Goal: Transaction & Acquisition: Purchase product/service

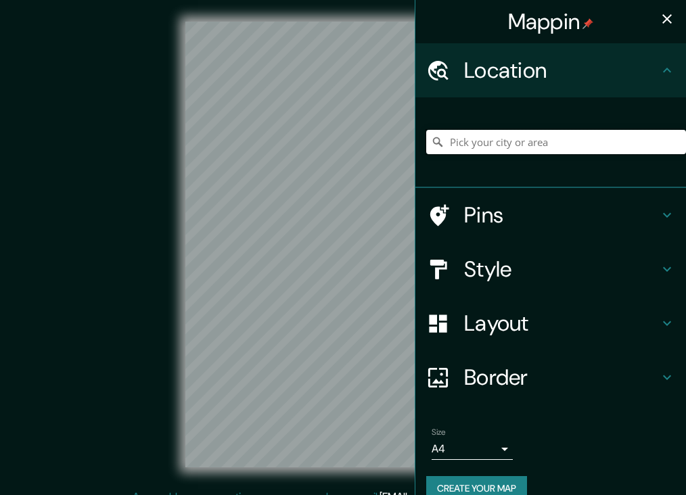
click at [479, 145] on input "Pick your city or area" at bounding box center [556, 142] width 260 height 24
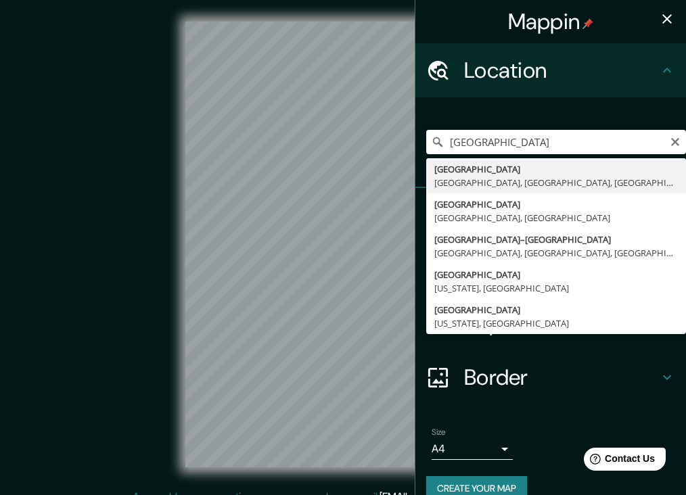
drag, startPoint x: 490, startPoint y: 165, endPoint x: 494, endPoint y: 180, distance: 15.4
type input "London, Nagy-London, Anglia, Egyesült Királyság"
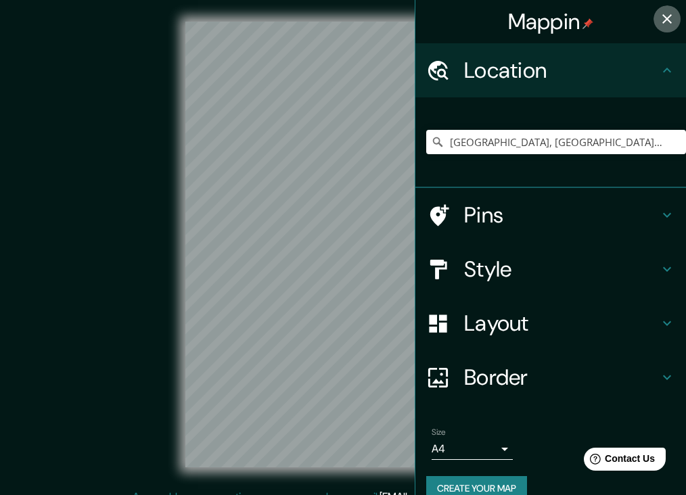
click at [672, 21] on icon "button" at bounding box center [667, 19] width 16 height 16
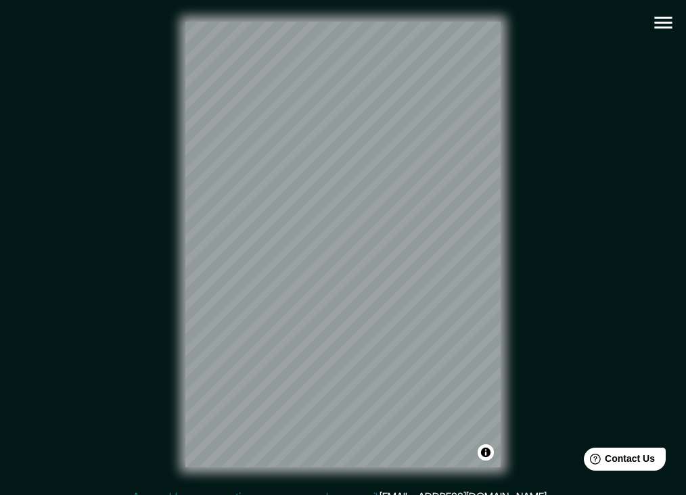
click at [659, 28] on icon "button" at bounding box center [663, 23] width 18 height 12
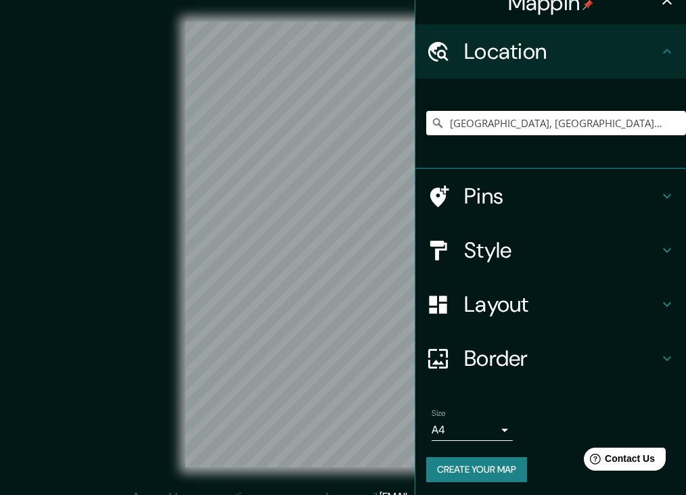
scroll to position [18, 0]
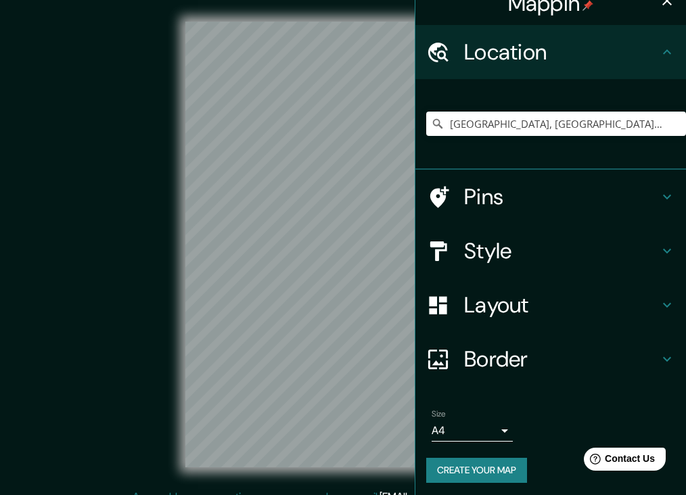
click at [494, 473] on button "Create your map" at bounding box center [476, 470] width 101 height 25
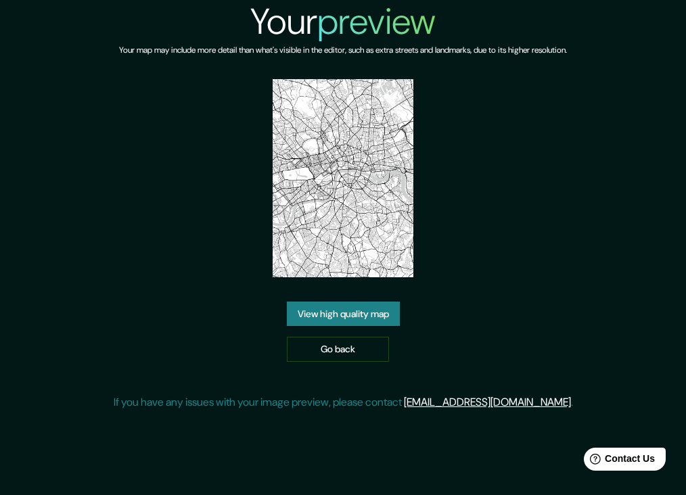
click at [386, 315] on link "View high quality map" at bounding box center [343, 314] width 113 height 25
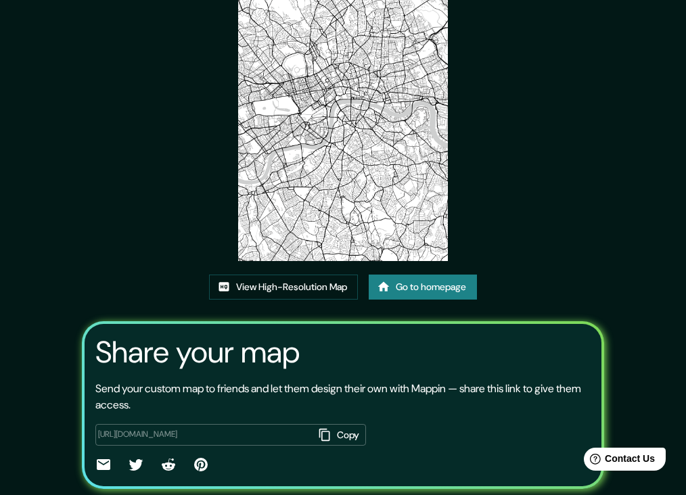
scroll to position [43, 0]
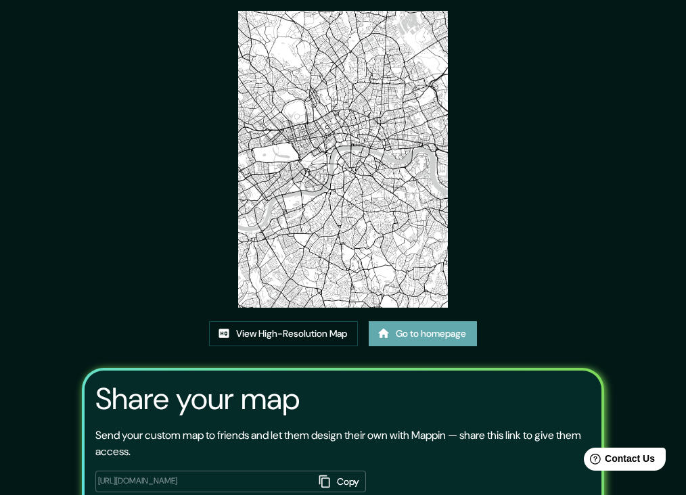
click at [415, 336] on link "Go to homepage" at bounding box center [423, 333] width 108 height 25
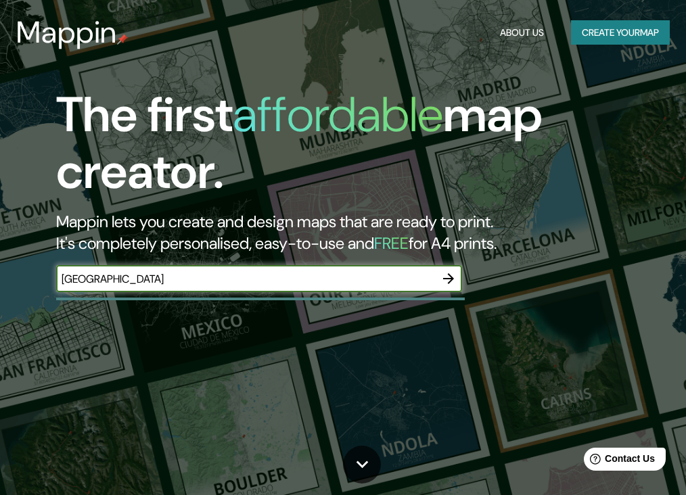
type input "london"
click at [451, 279] on icon "button" at bounding box center [448, 278] width 11 height 11
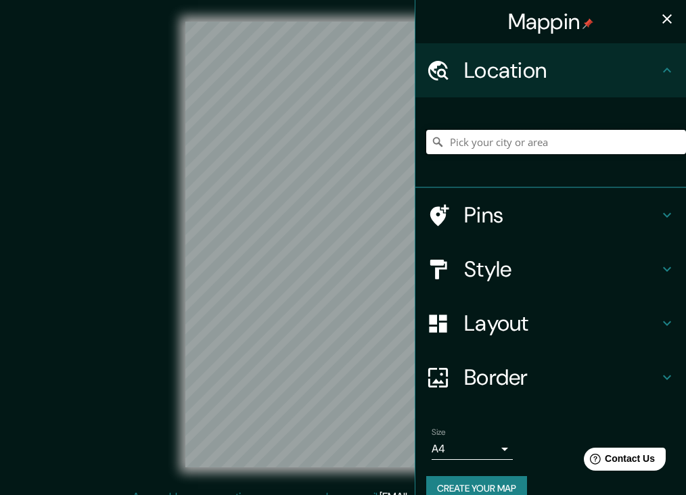
click at [492, 145] on input "Pick your city or area" at bounding box center [556, 142] width 260 height 24
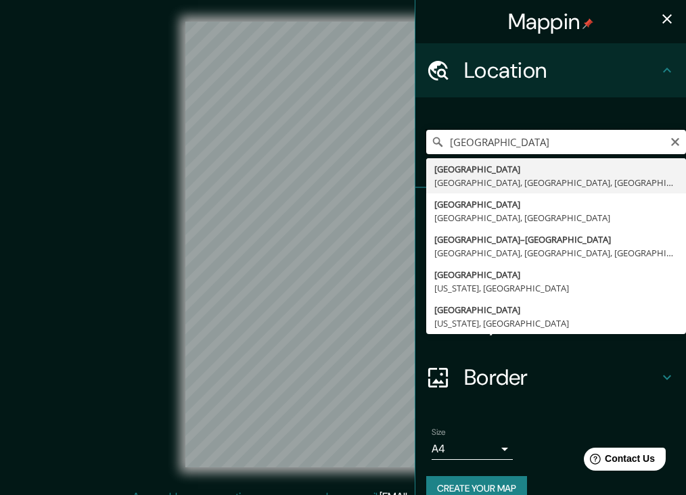
type input "London, Nagy-London, Anglia, Egyesült Királyság"
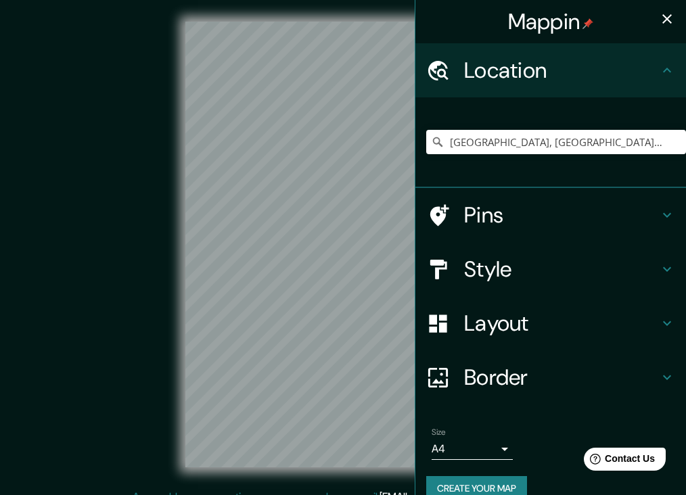
click at [667, 17] on icon "button" at bounding box center [667, 19] width 16 height 16
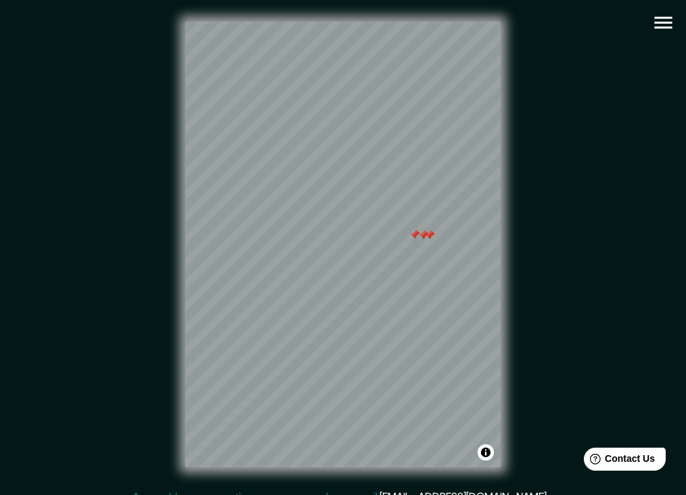
click at [414, 233] on div at bounding box center [414, 234] width 11 height 11
click at [425, 234] on div at bounding box center [429, 235] width 11 height 11
click at [423, 234] on div at bounding box center [423, 235] width 11 height 11
click at [661, 27] on icon "button" at bounding box center [663, 23] width 18 height 12
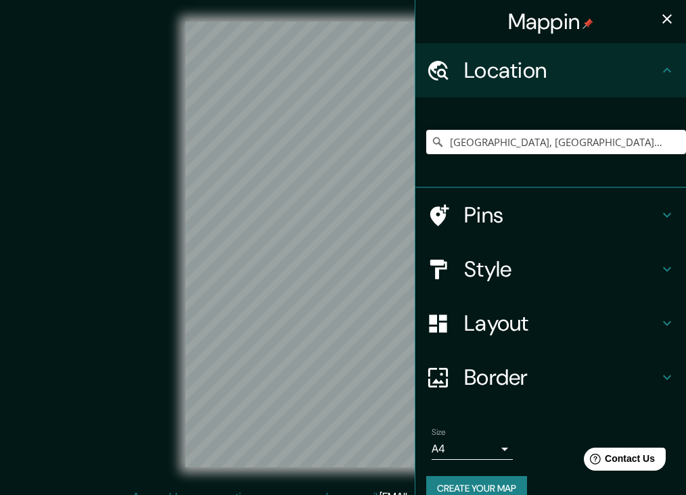
click at [552, 263] on h4 "Style" at bounding box center [561, 269] width 195 height 27
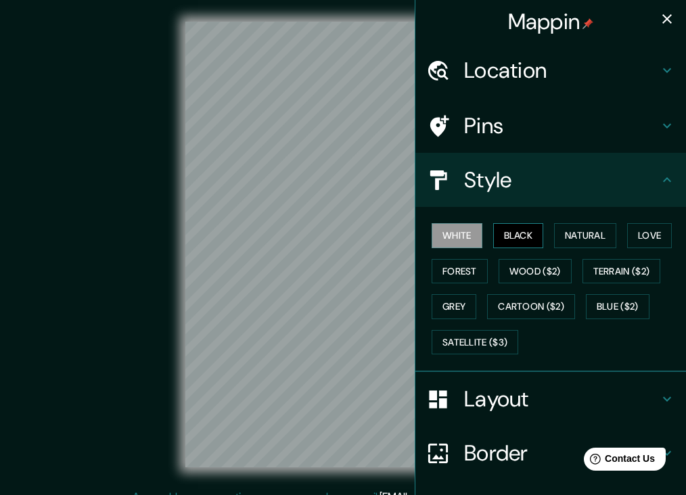
click at [532, 231] on button "Black" at bounding box center [518, 235] width 51 height 25
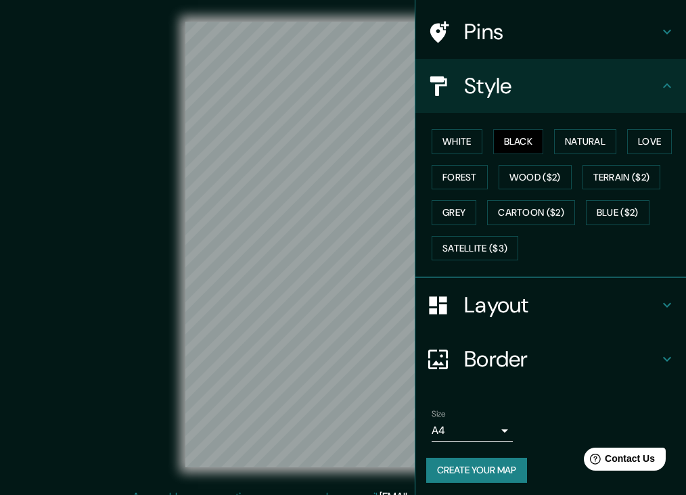
scroll to position [93, 0]
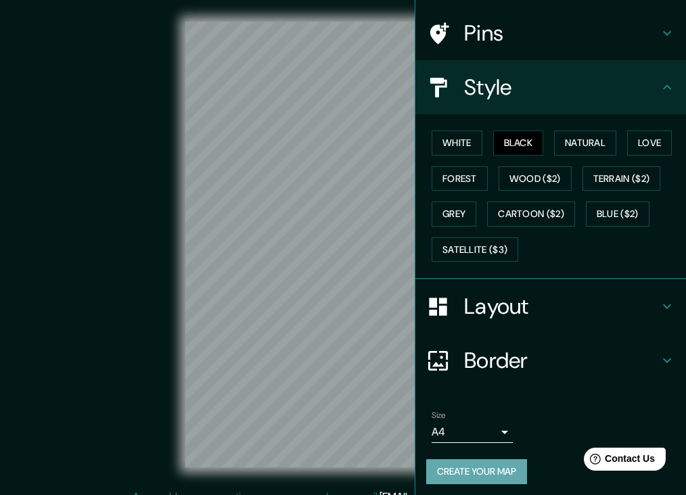
click at [487, 472] on button "Create your map" at bounding box center [476, 471] width 101 height 25
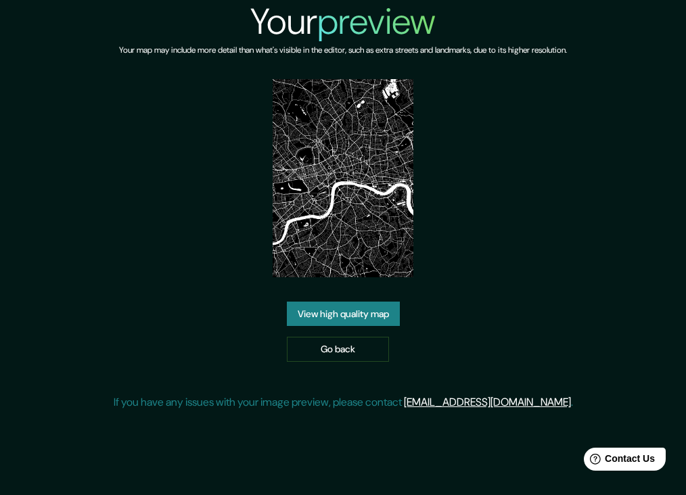
click at [388, 318] on link "View high quality map" at bounding box center [343, 314] width 113 height 25
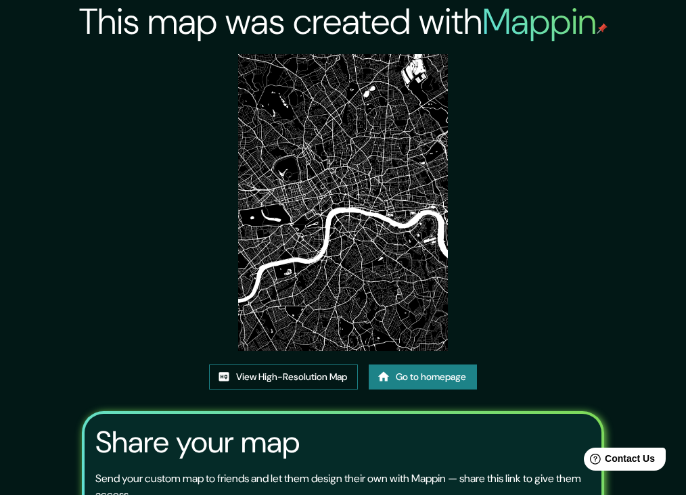
click at [331, 364] on link "View High-Resolution Map" at bounding box center [283, 376] width 149 height 25
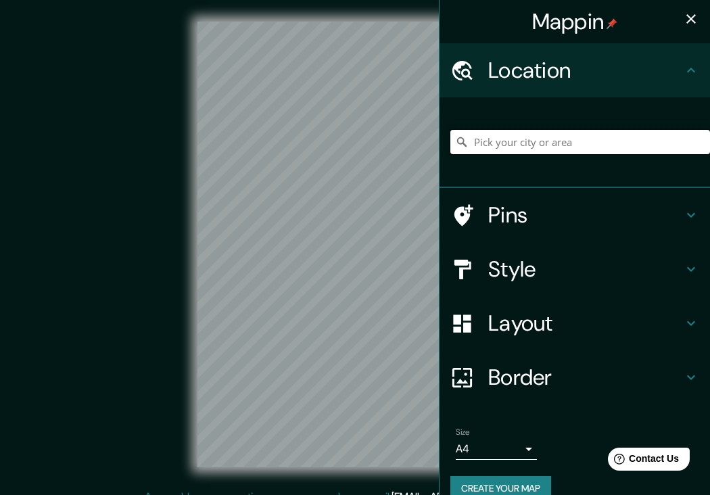
click at [546, 147] on input "Pick your city or area" at bounding box center [580, 142] width 260 height 24
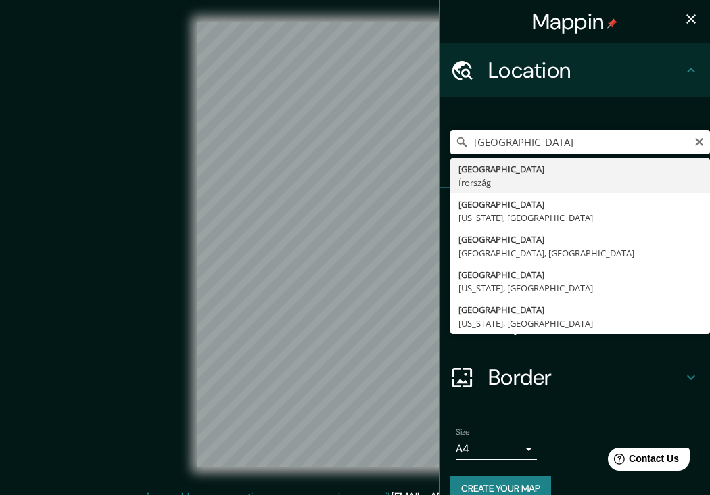
type input "[GEOGRAPHIC_DATA], [GEOGRAPHIC_DATA]"
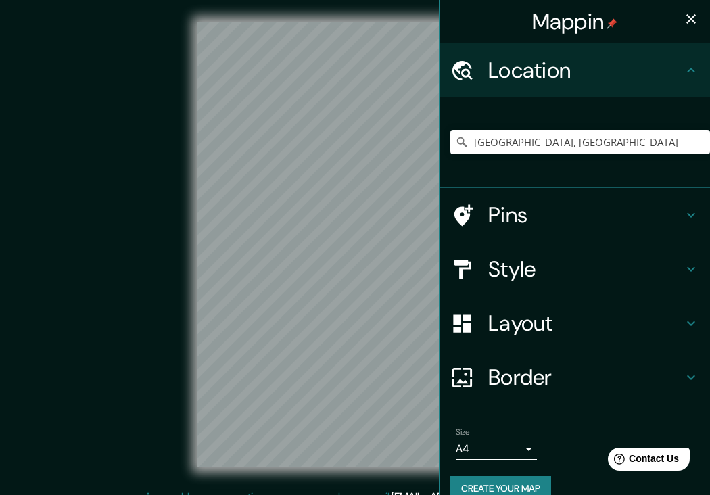
click at [685, 24] on icon "button" at bounding box center [691, 19] width 16 height 16
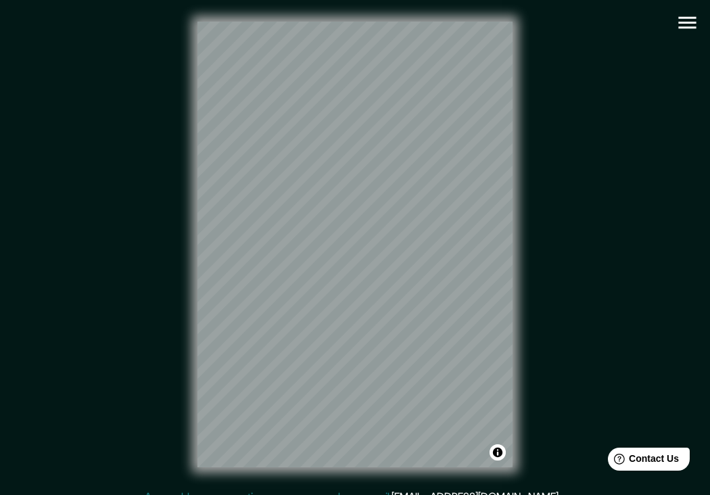
click at [635, 201] on div "© Mapbox © OpenStreetMap Improve this map" at bounding box center [355, 245] width 639 height 446
click at [685, 30] on icon "button" at bounding box center [687, 23] width 24 height 24
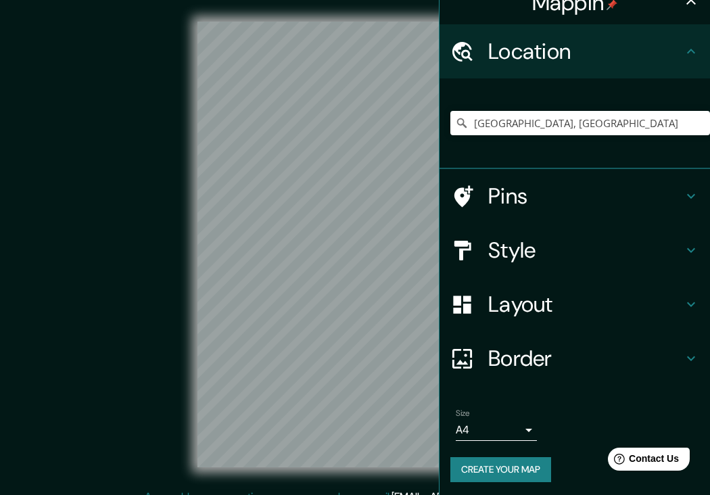
scroll to position [18, 0]
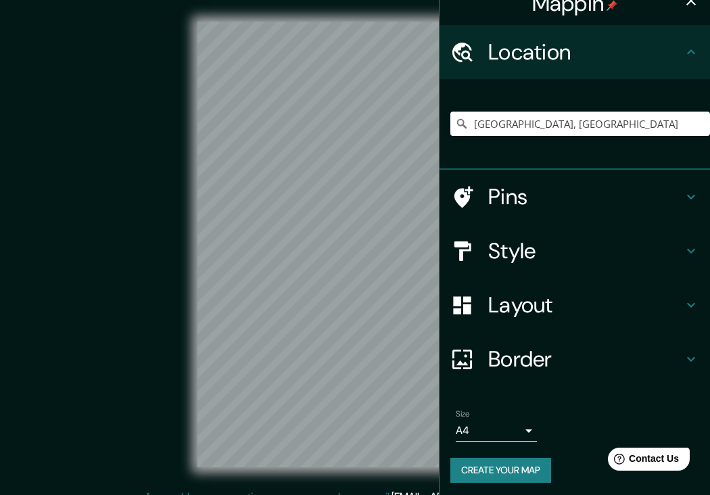
click at [498, 464] on button "Create your map" at bounding box center [500, 470] width 101 height 25
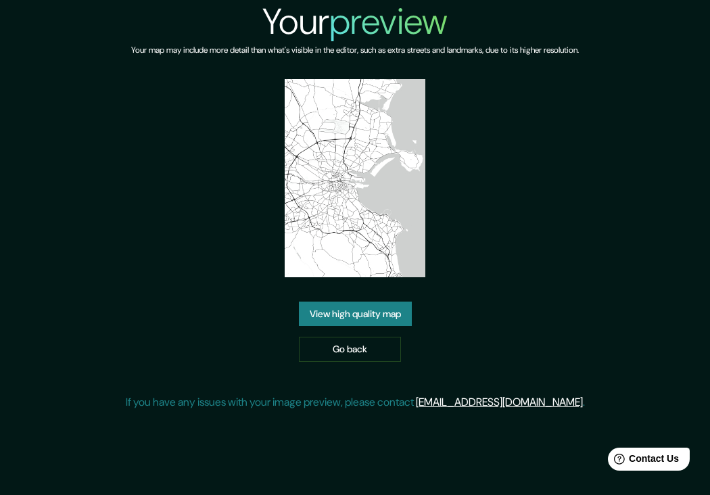
click at [381, 302] on link "View high quality map" at bounding box center [355, 314] width 113 height 25
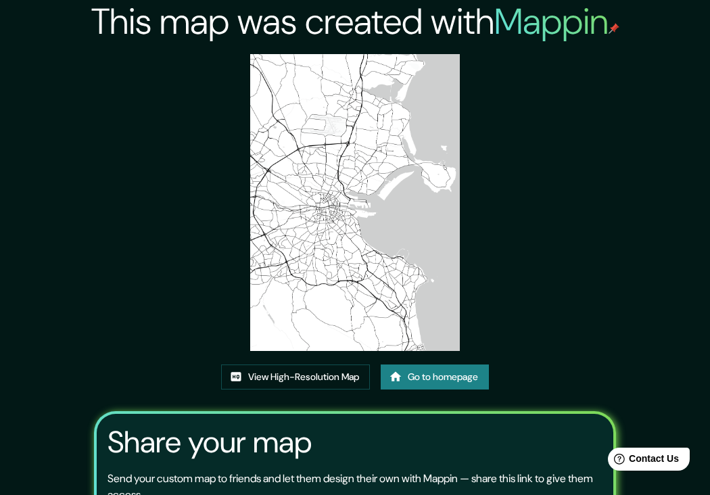
click at [435, 366] on link "Go to homepage" at bounding box center [435, 376] width 108 height 25
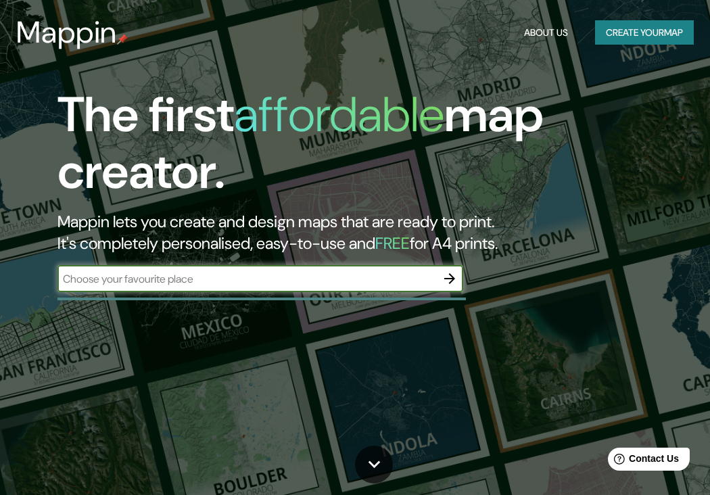
click at [451, 282] on icon "button" at bounding box center [449, 278] width 11 height 11
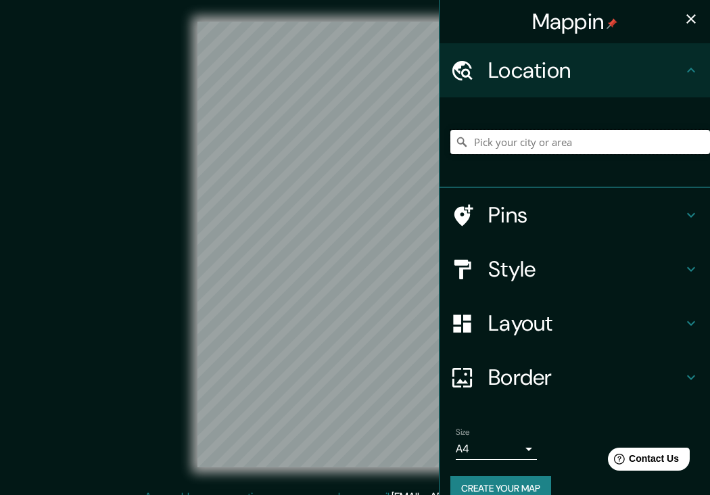
click at [539, 147] on input "Pick your city or area" at bounding box center [580, 142] width 260 height 24
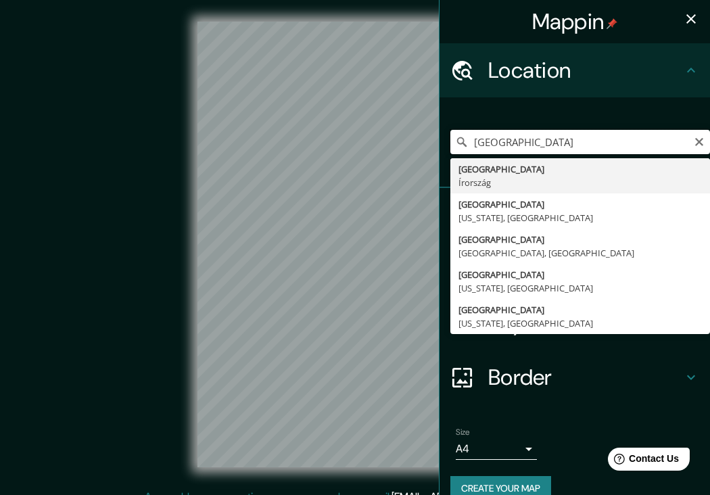
type input "Dublin, Írország"
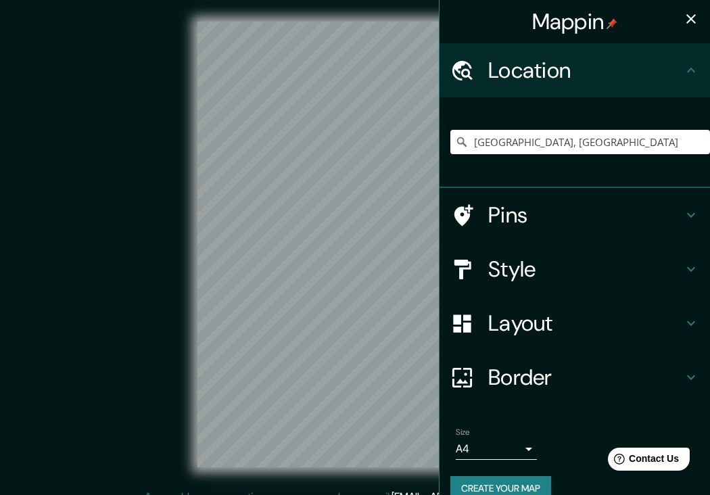
click at [690, 16] on icon "button" at bounding box center [691, 19] width 16 height 16
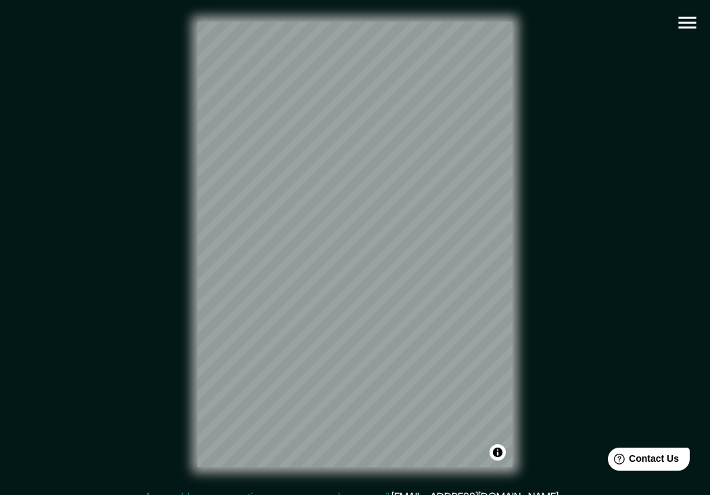
click at [687, 19] on icon "button" at bounding box center [687, 23] width 24 height 24
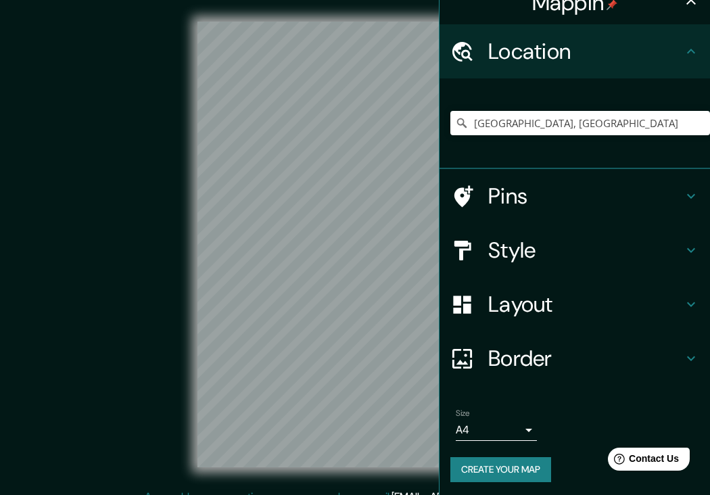
scroll to position [18, 0]
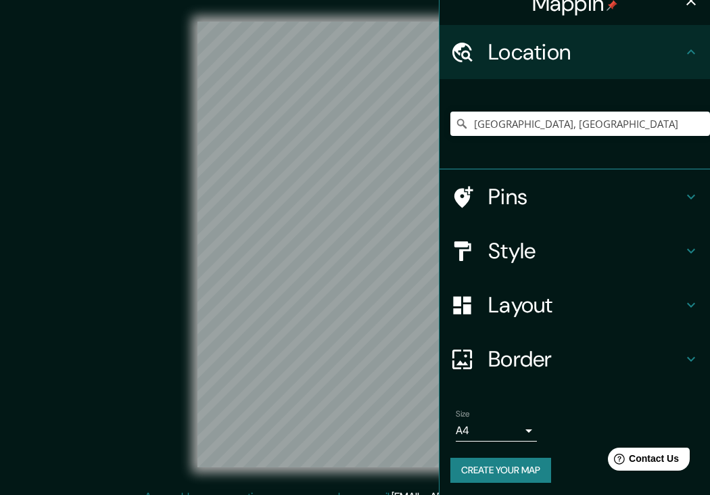
click at [565, 254] on h4 "Style" at bounding box center [585, 250] width 195 height 27
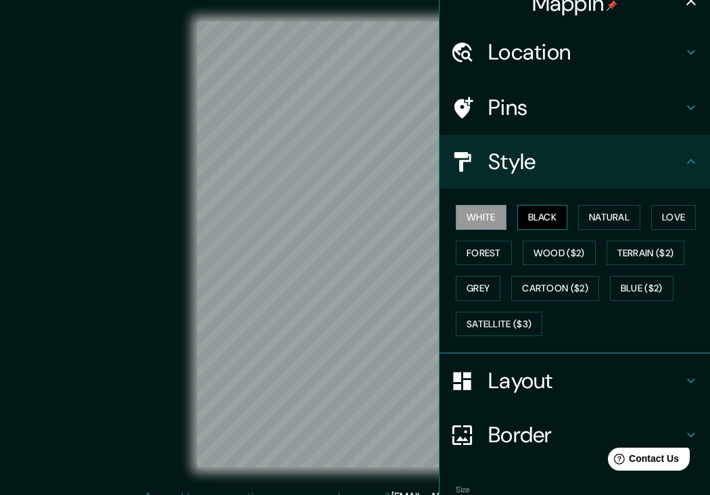
click at [540, 221] on button "Black" at bounding box center [542, 217] width 51 height 25
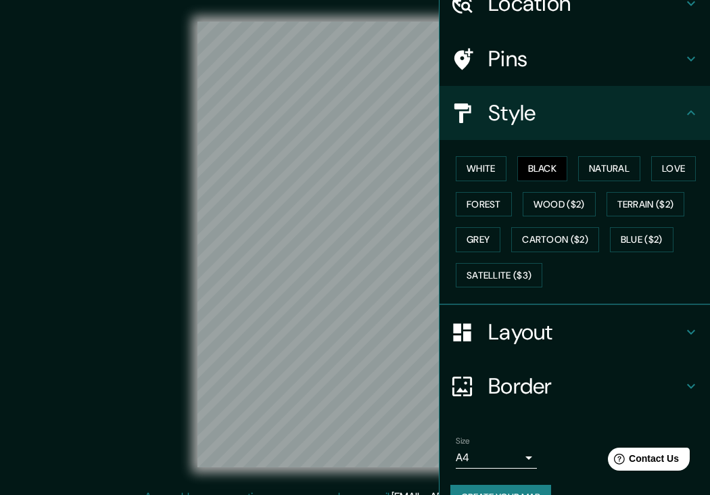
scroll to position [80, 0]
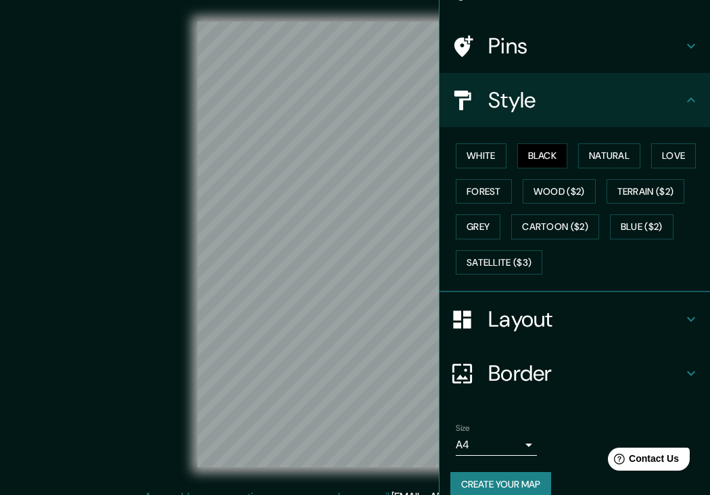
click at [509, 479] on button "Create your map" at bounding box center [500, 484] width 101 height 25
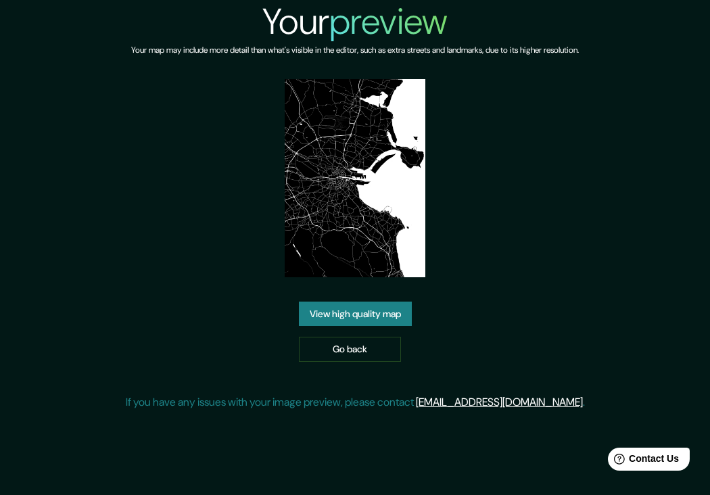
click at [379, 311] on link "View high quality map" at bounding box center [355, 314] width 113 height 25
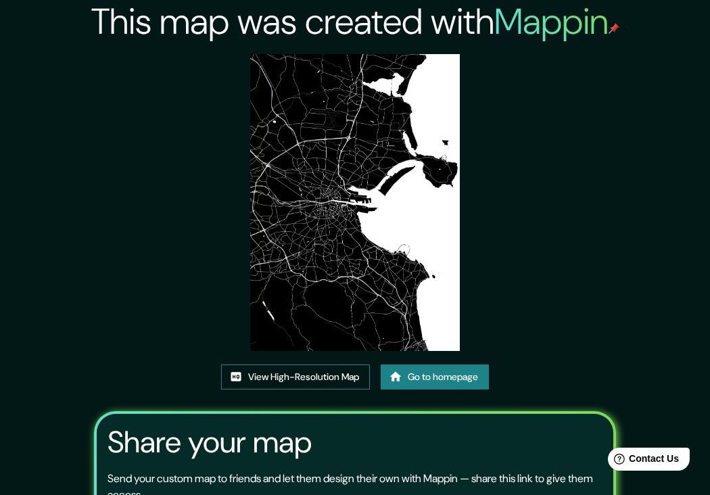
click at [264, 373] on link "View High-Resolution Map" at bounding box center [295, 376] width 149 height 25
